Goal: Find specific page/section: Find specific page/section

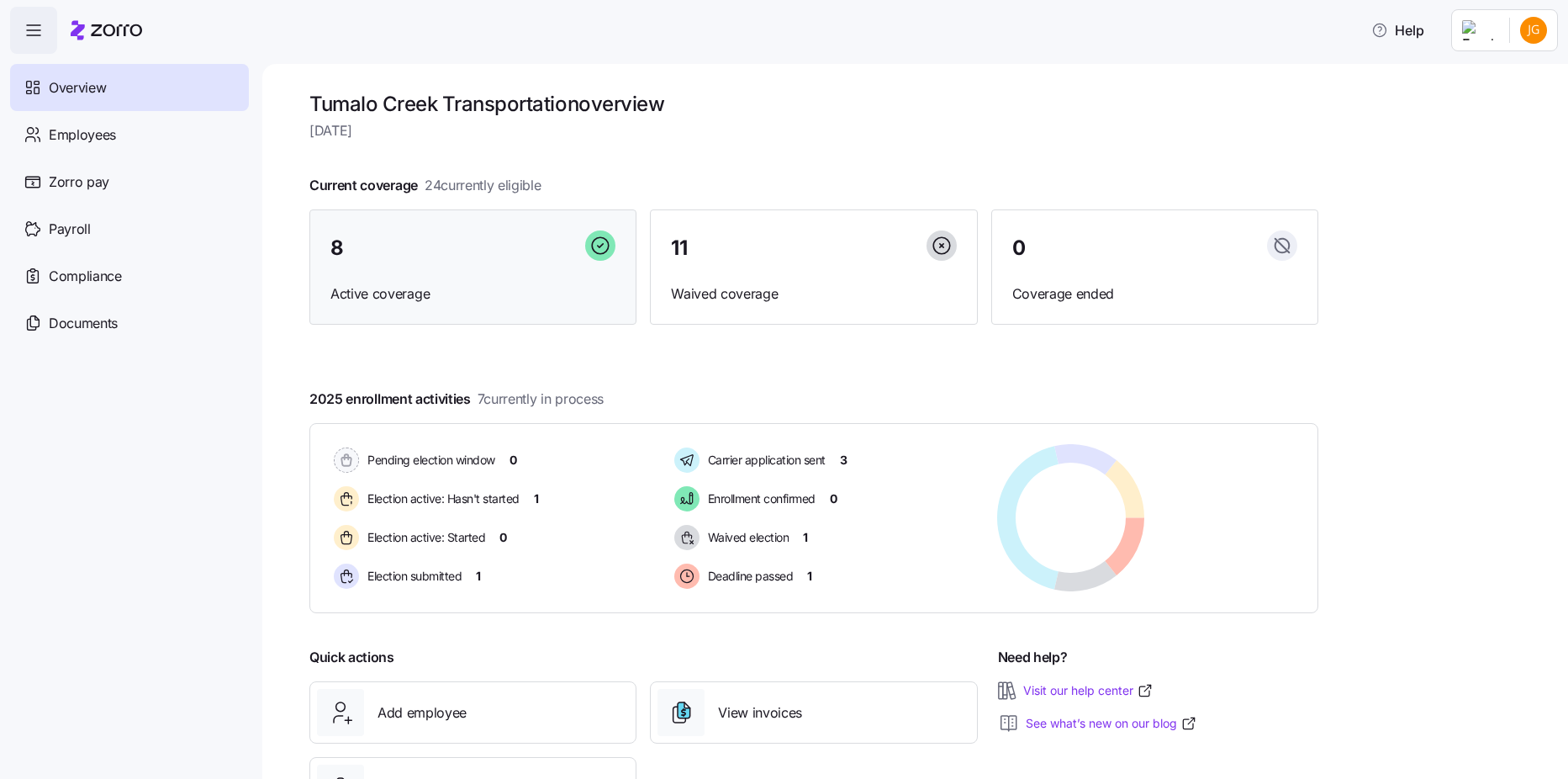
click at [398, 276] on div "8 Active coverage" at bounding box center [472, 267] width 327 height 116
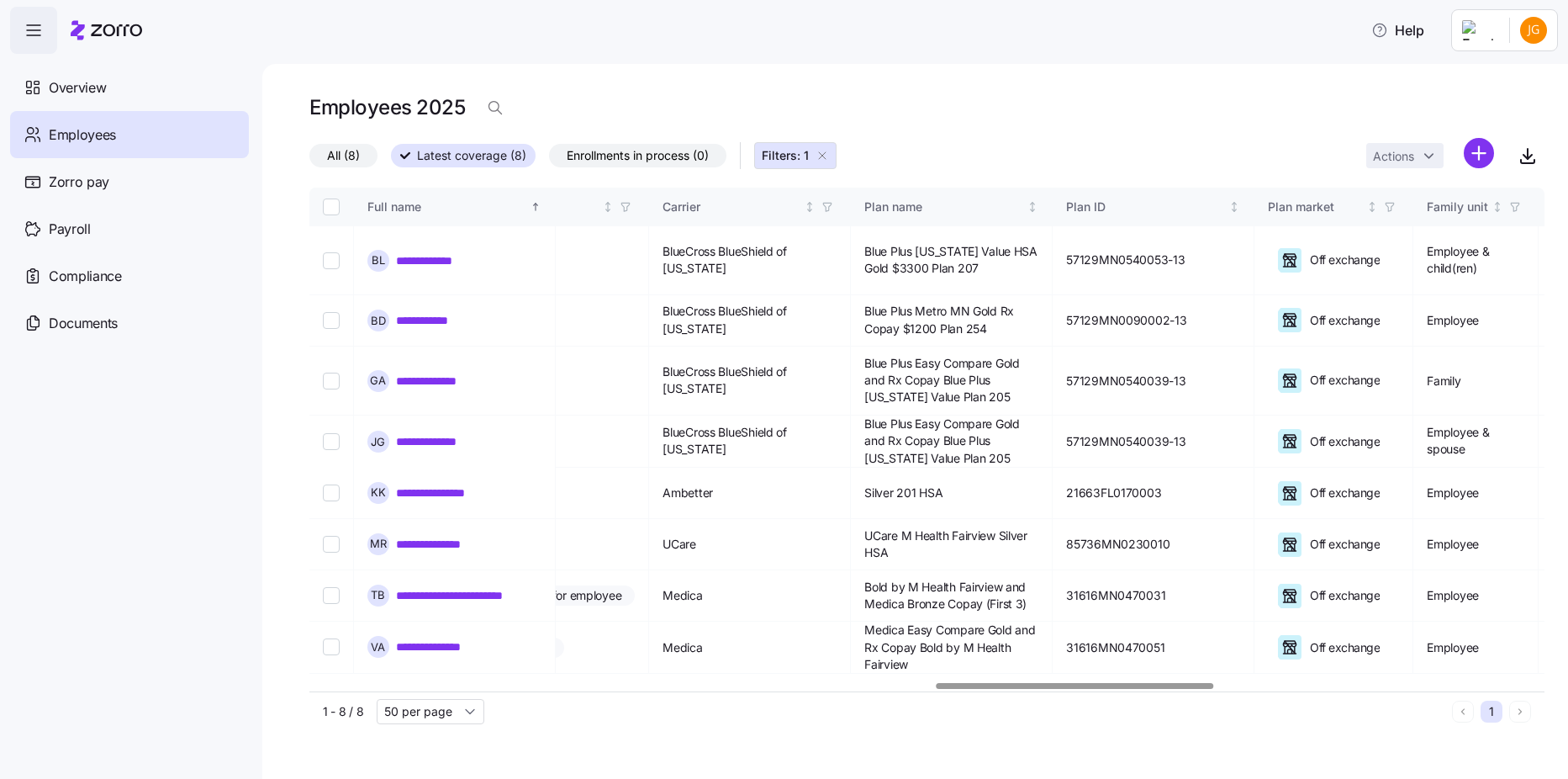
click at [1077, 689] on div at bounding box center [926, 687] width 1235 height 10
click at [1512, 691] on div "1 - 8 / 8 50 per page 1" at bounding box center [926, 711] width 1235 height 40
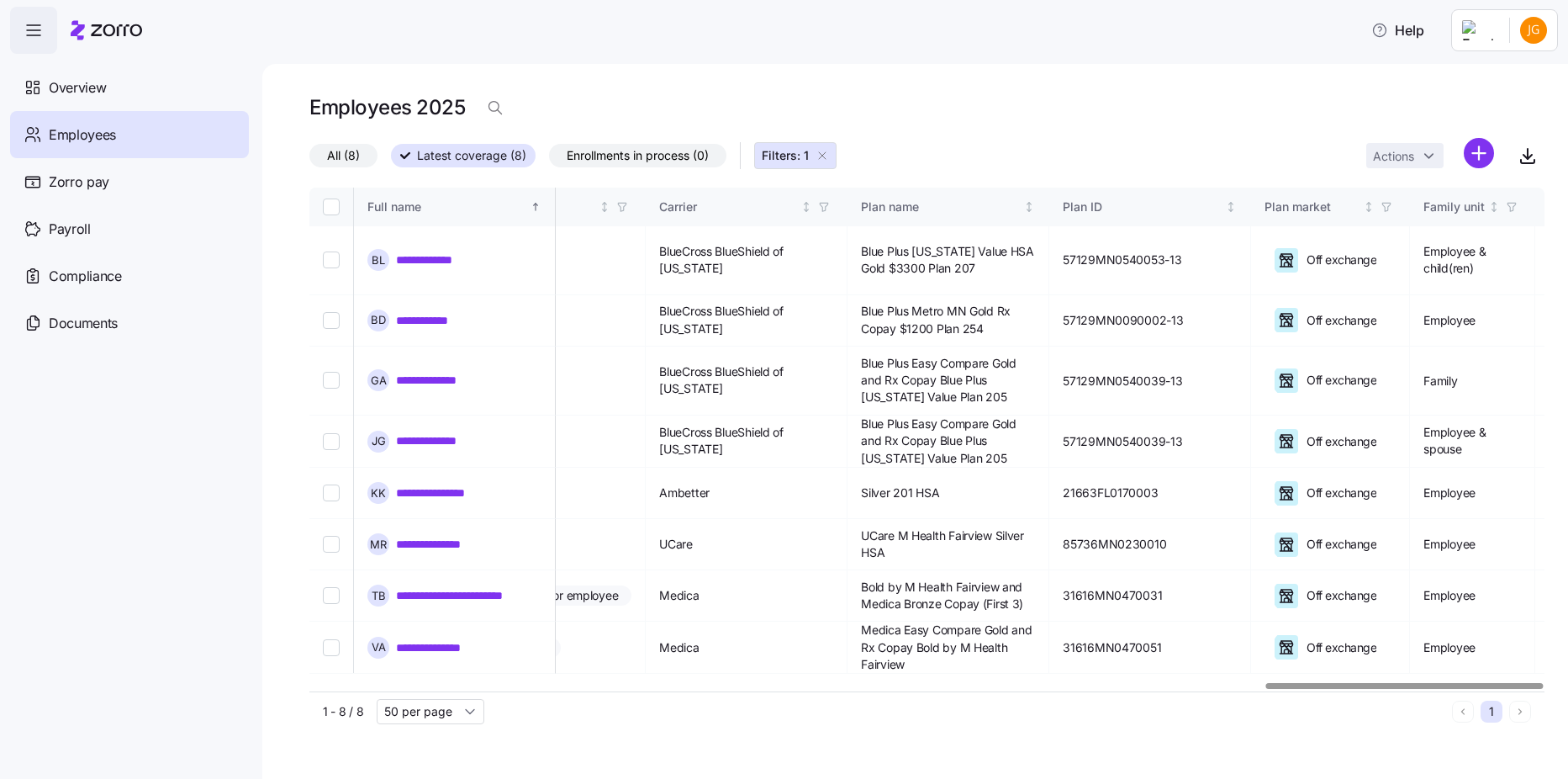
scroll to position [0, 4256]
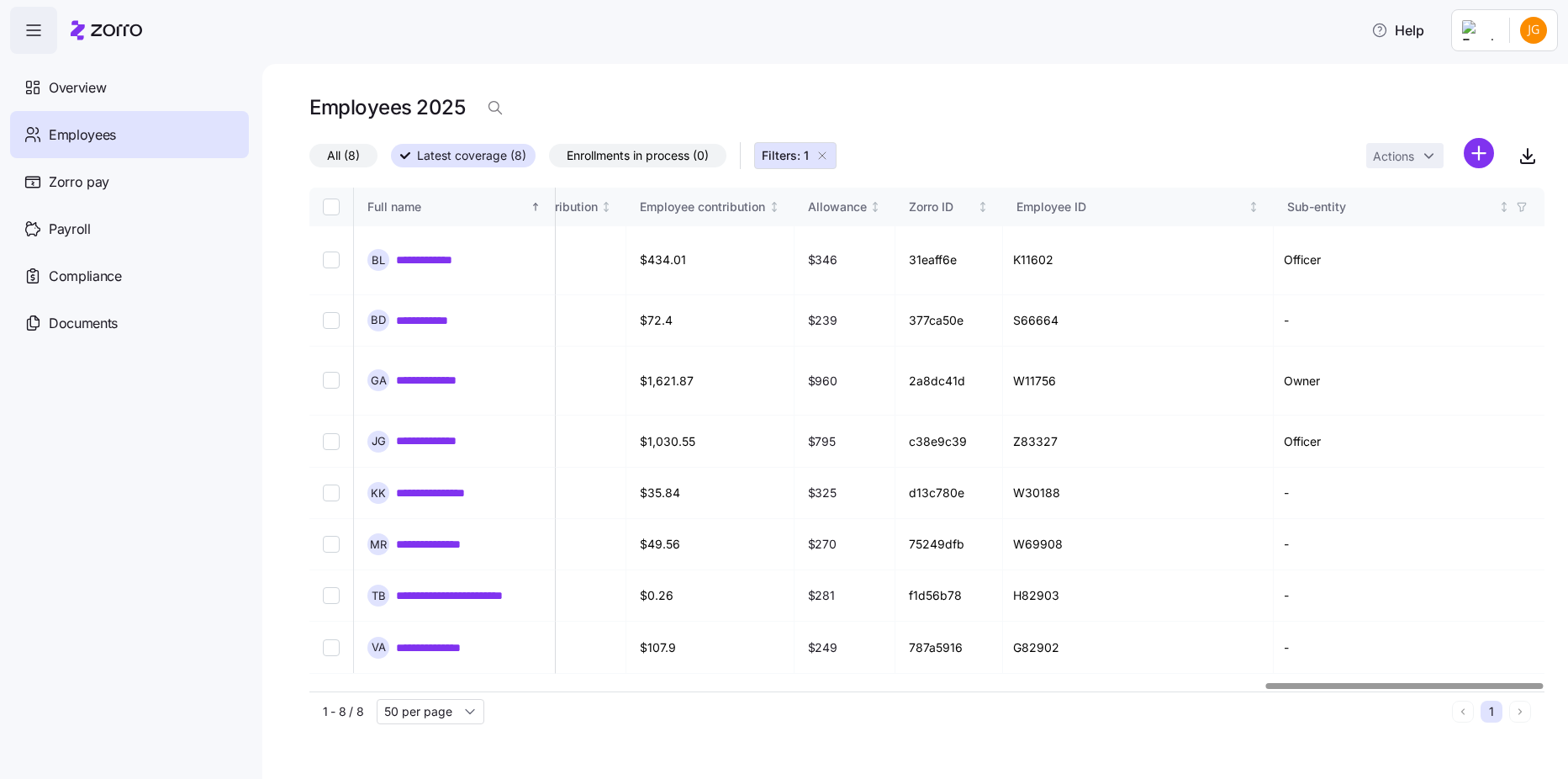
click at [1504, 690] on div at bounding box center [926, 687] width 1235 height 10
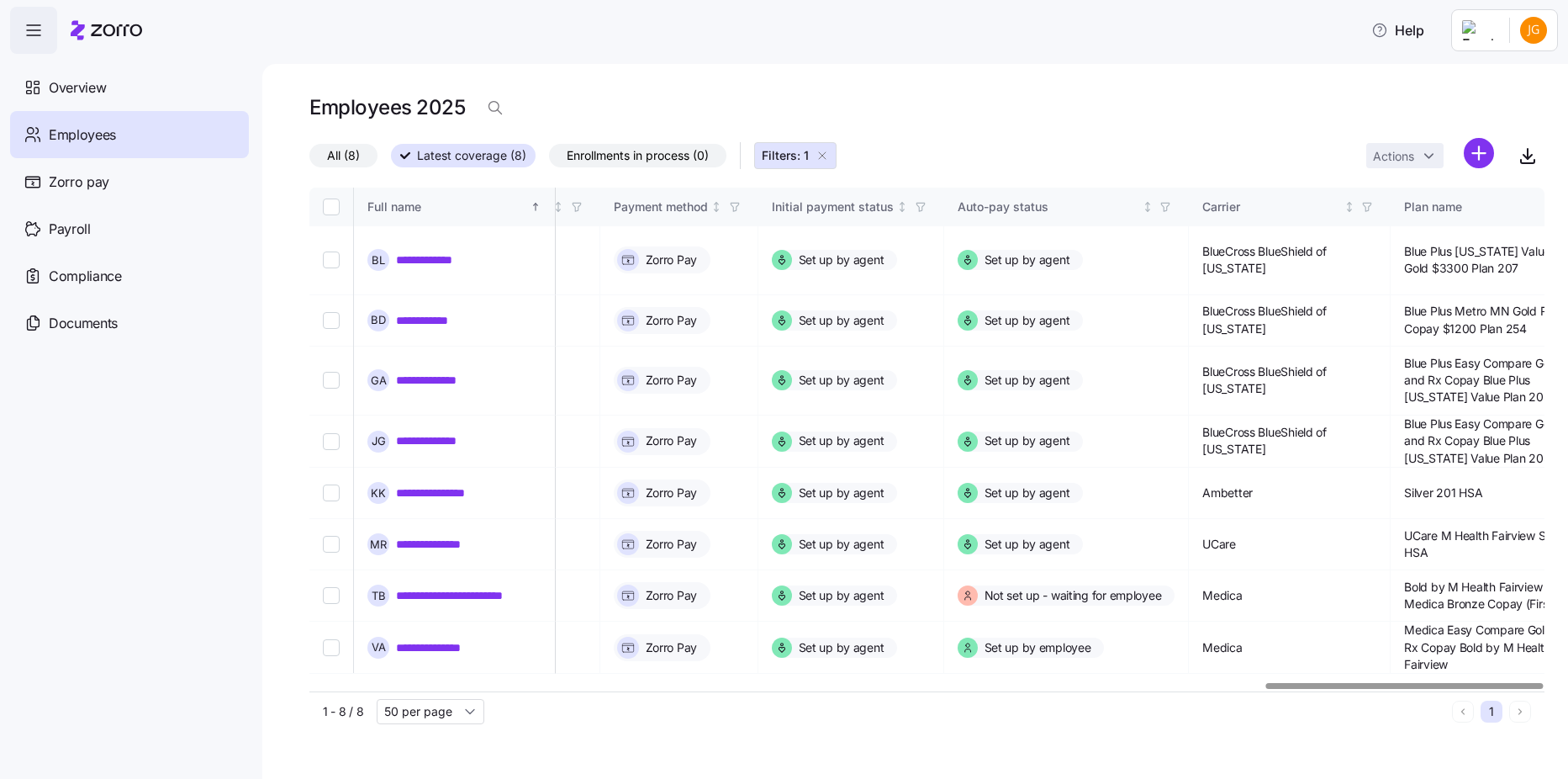
click at [955, 688] on div at bounding box center [926, 687] width 1235 height 10
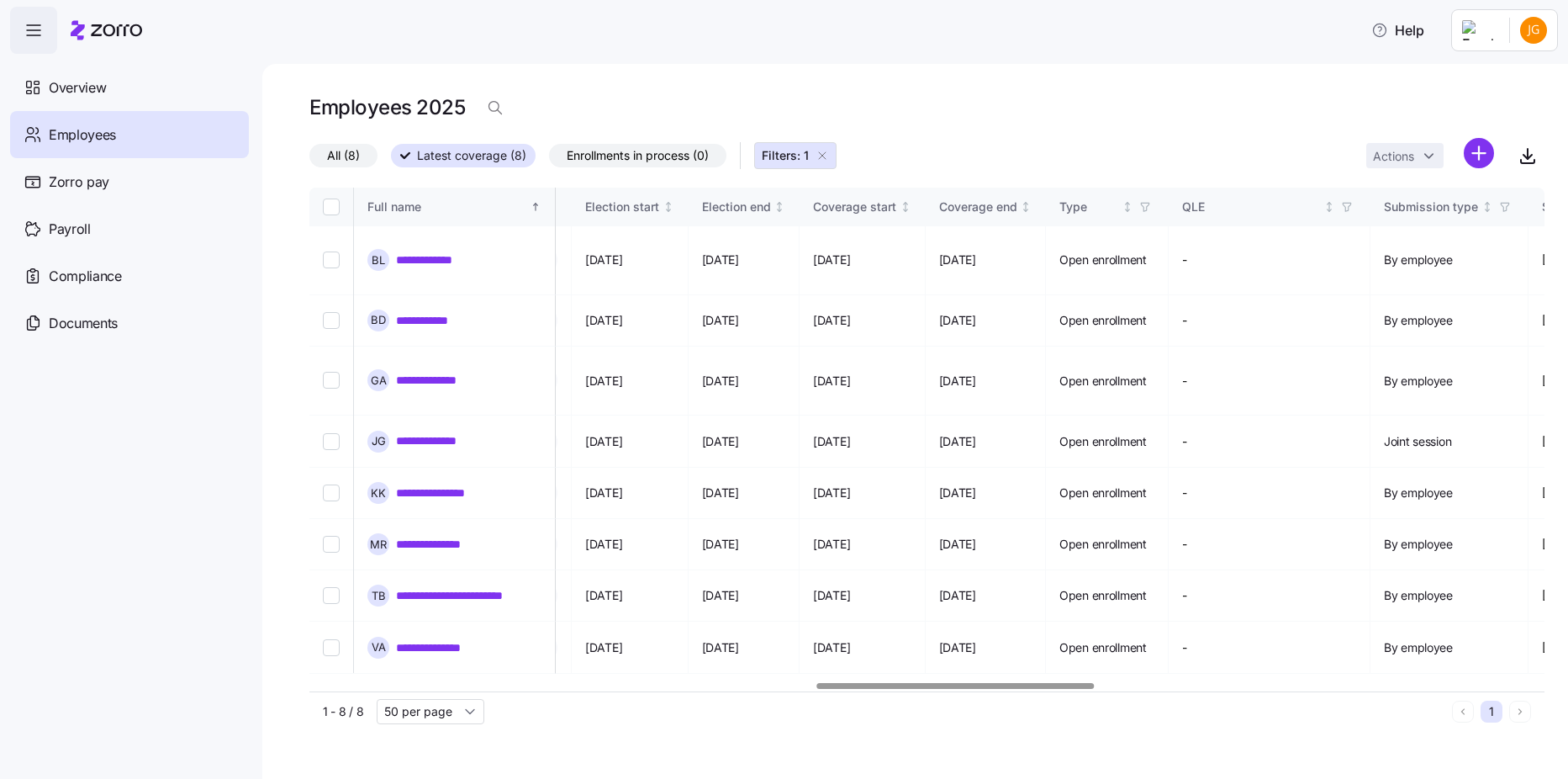
click at [682, 688] on div at bounding box center [926, 687] width 1235 height 10
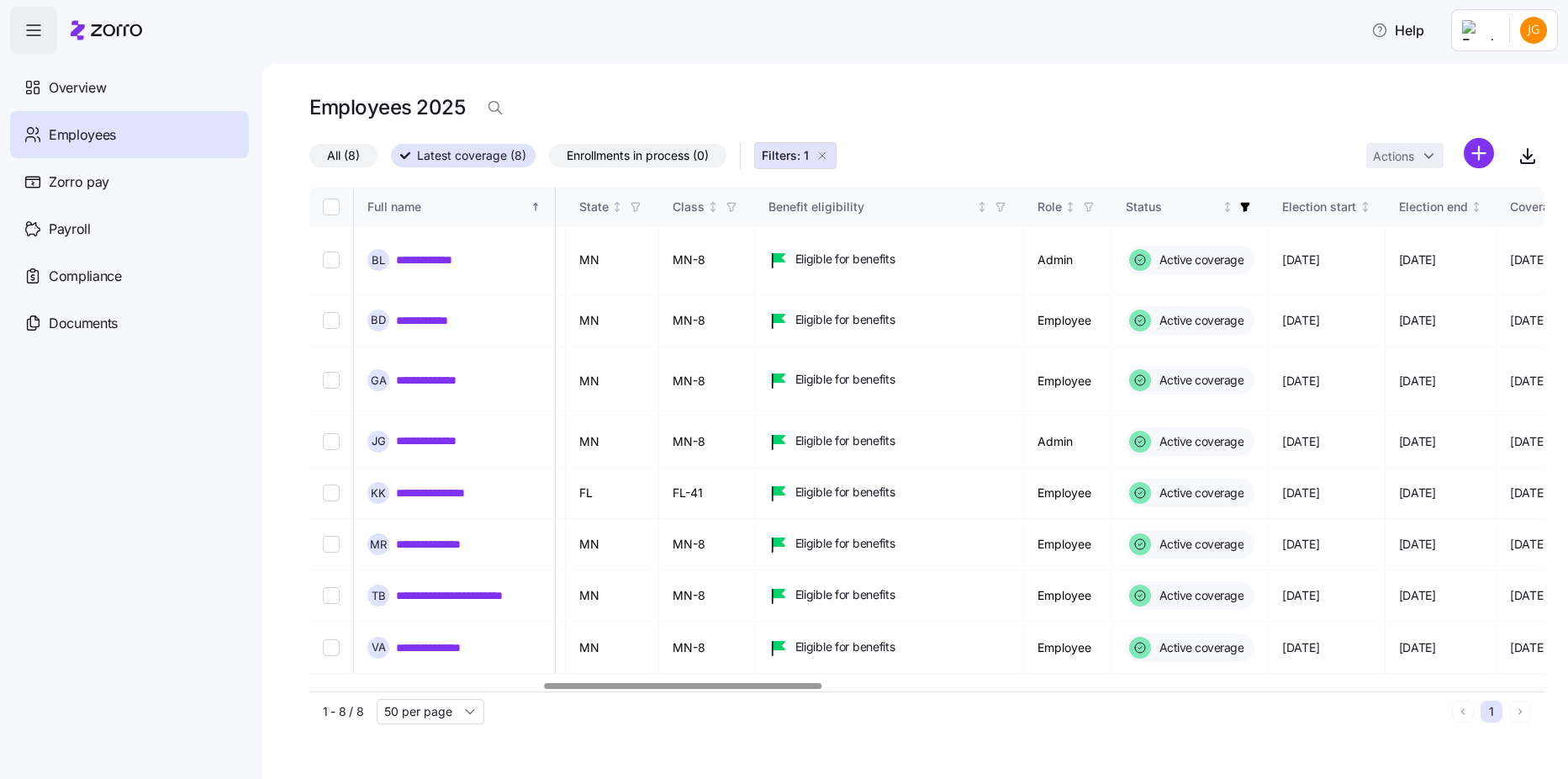
click at [526, 683] on div at bounding box center [926, 687] width 1235 height 10
